Goal: Navigation & Orientation: Understand site structure

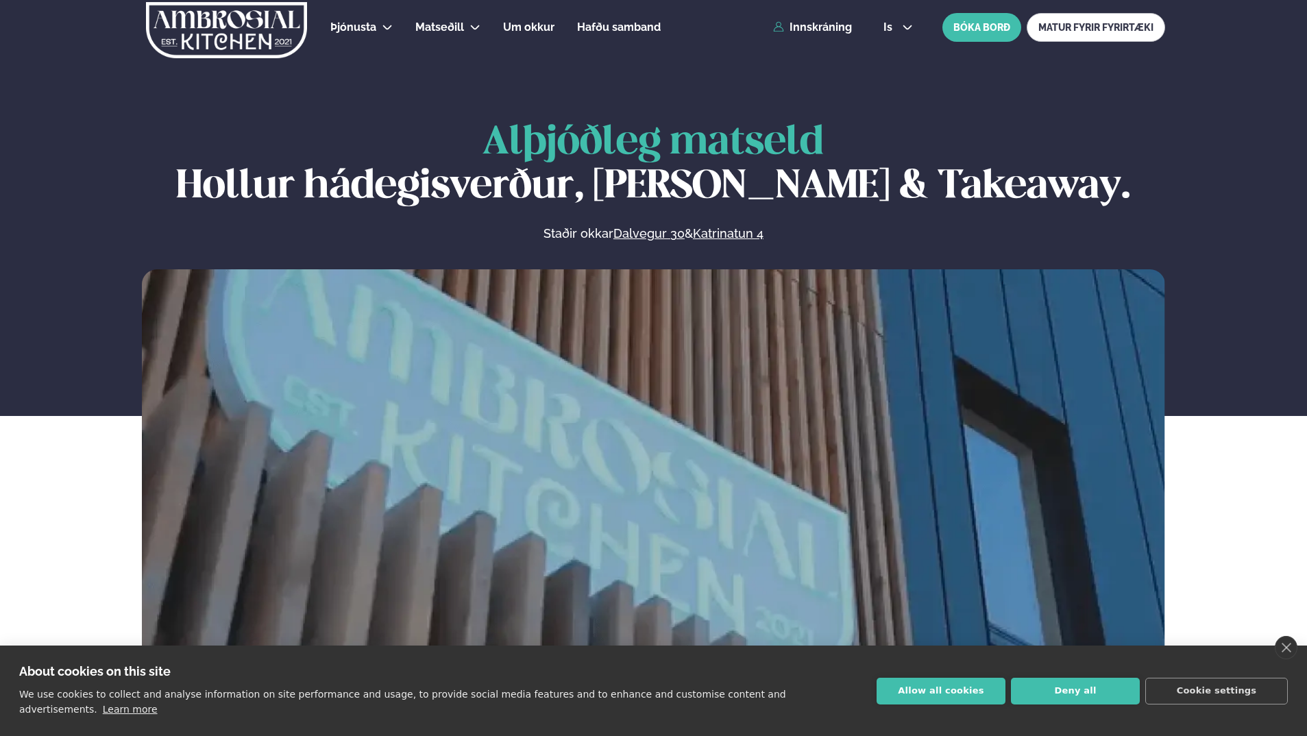
scroll to position [685, 0]
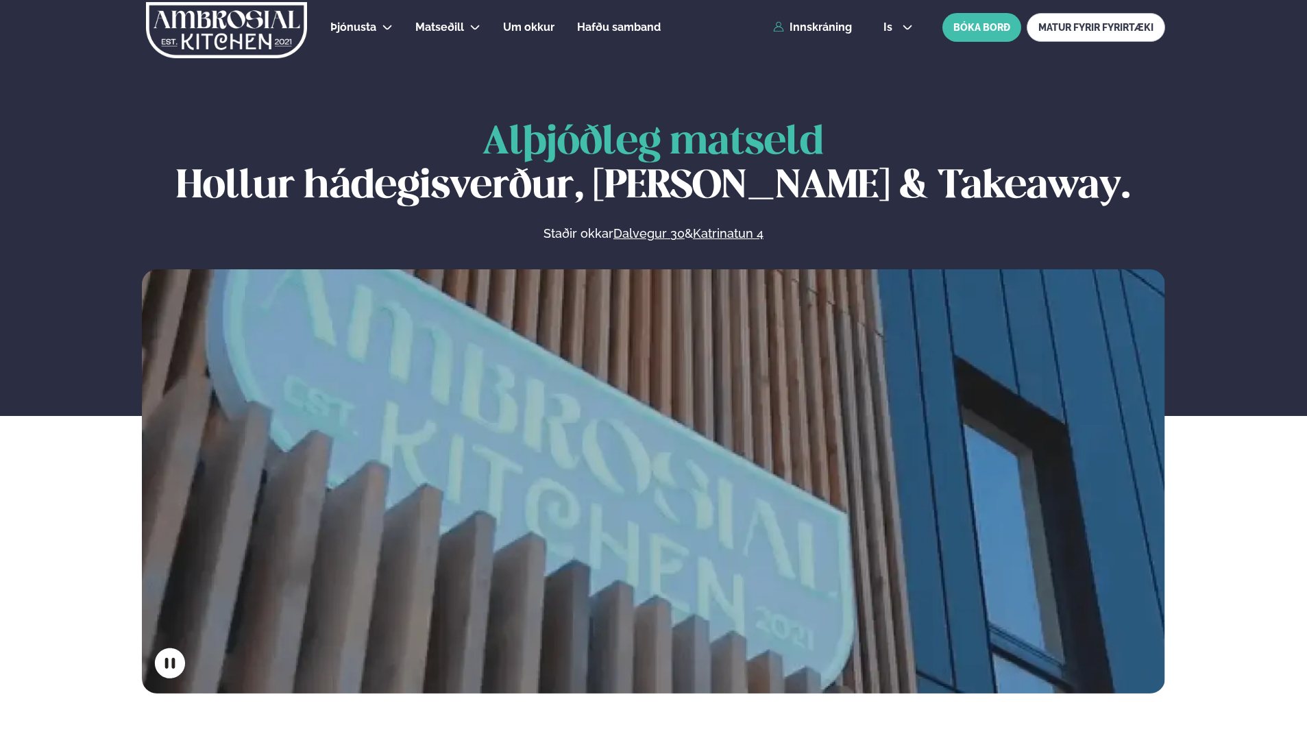
scroll to position [685, 0]
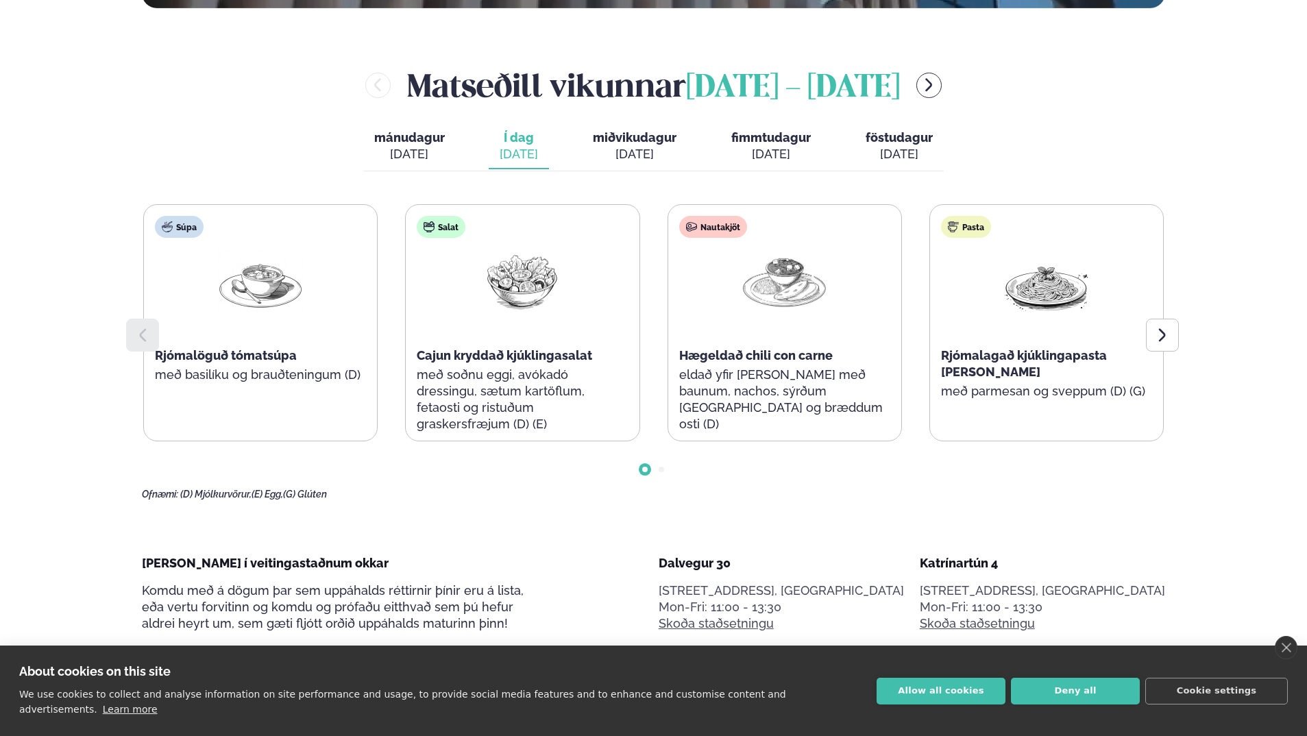
click at [1046, 482] on div "Súpa Rjómalöguð tómatsúpa með basilíku og brauðteningum (D) Salat Cajun kryddað…" at bounding box center [653, 352] width 1023 height 296
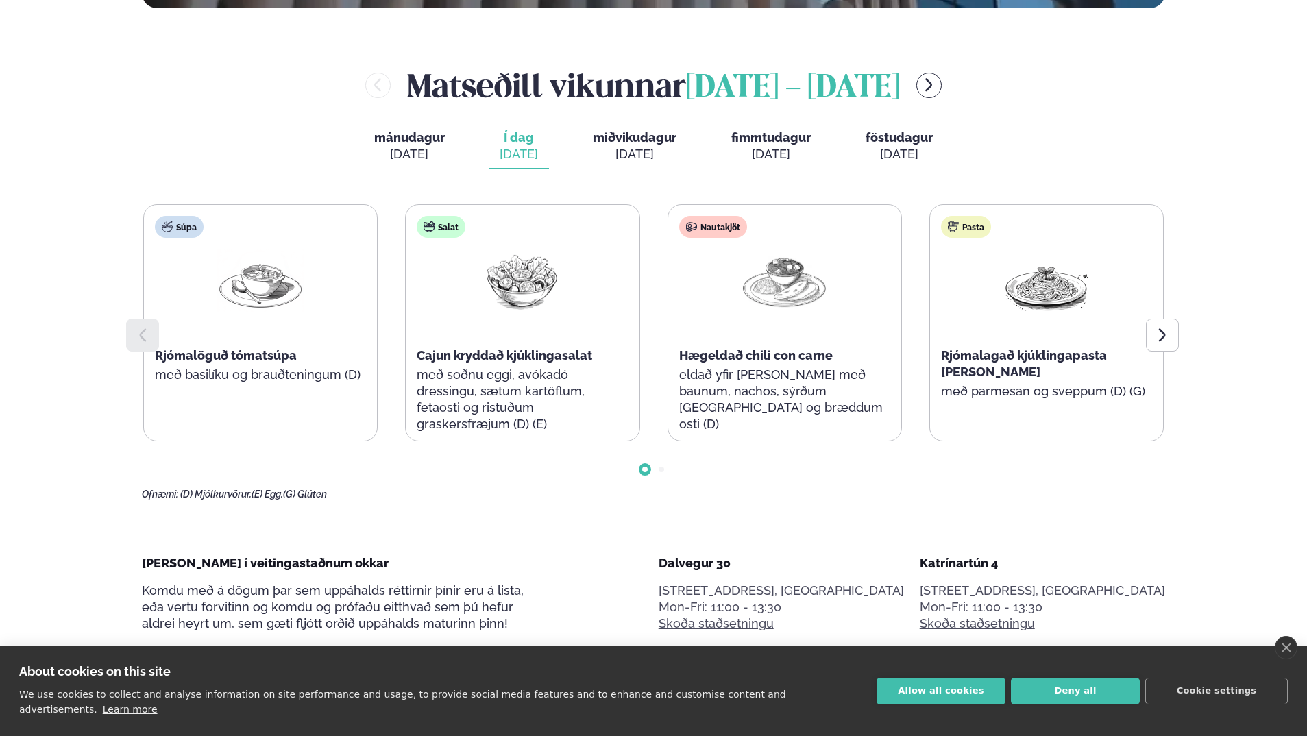
click at [330, 77] on div "[PERSON_NAME] [DATE] - [DATE]" at bounding box center [653, 85] width 1023 height 45
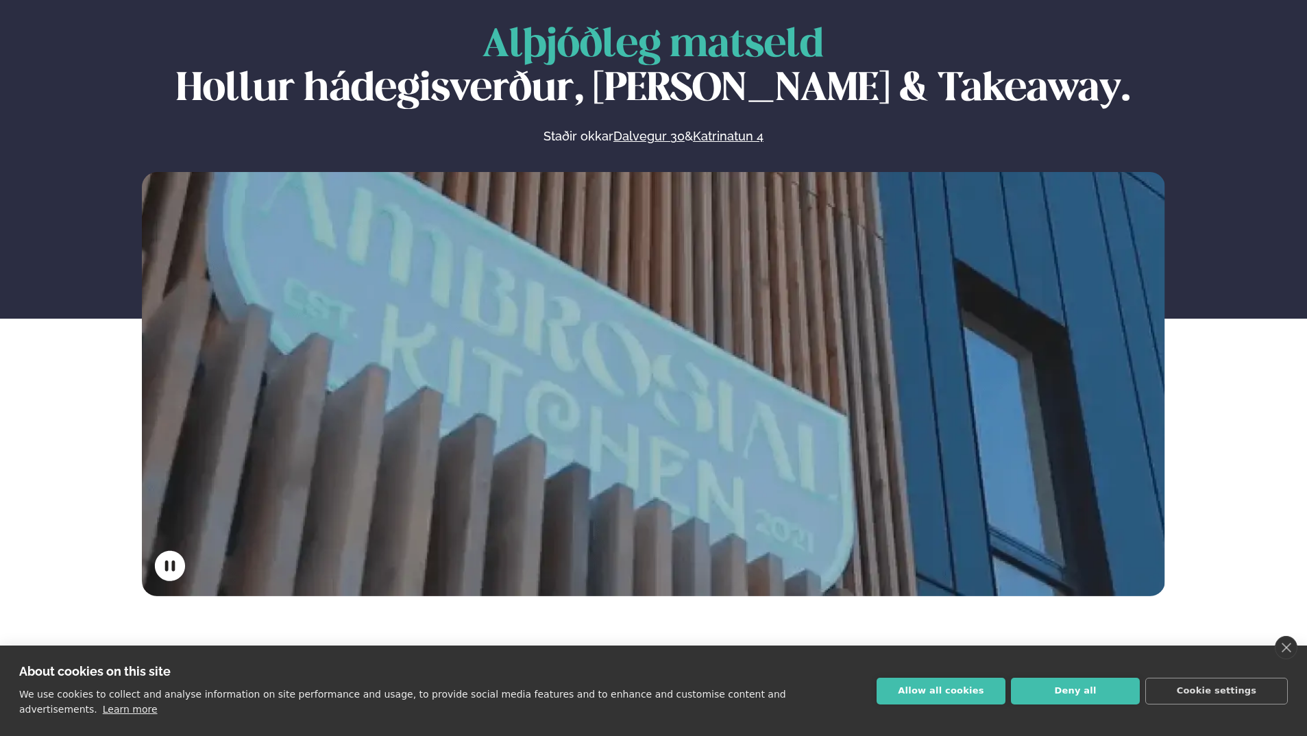
scroll to position [69, 0]
